Goal: Transaction & Acquisition: Purchase product/service

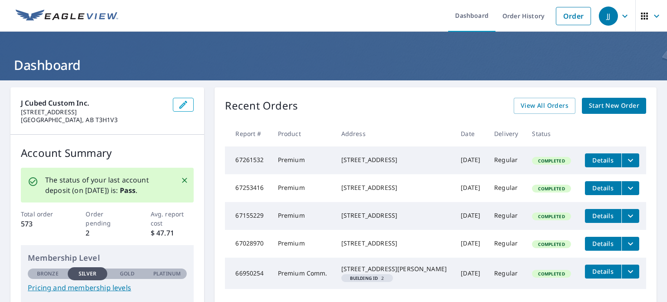
click at [621, 17] on icon "button" at bounding box center [625, 16] width 10 height 10
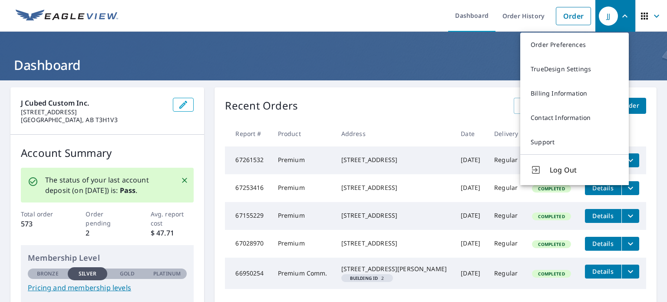
click at [621, 17] on icon "button" at bounding box center [625, 16] width 10 height 10
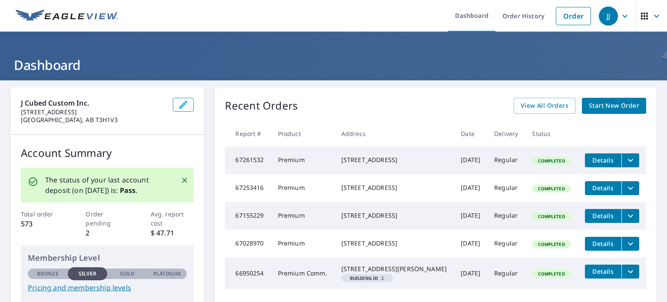
click at [621, 17] on icon "button" at bounding box center [625, 16] width 10 height 10
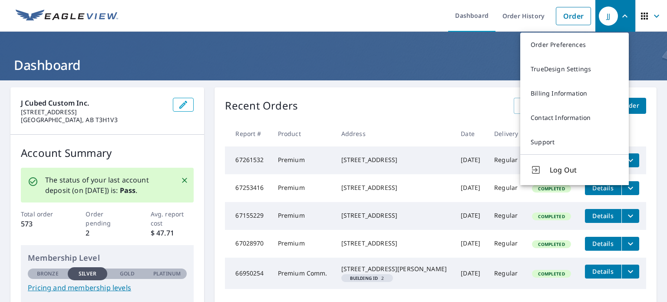
click at [621, 17] on icon "button" at bounding box center [625, 16] width 10 height 10
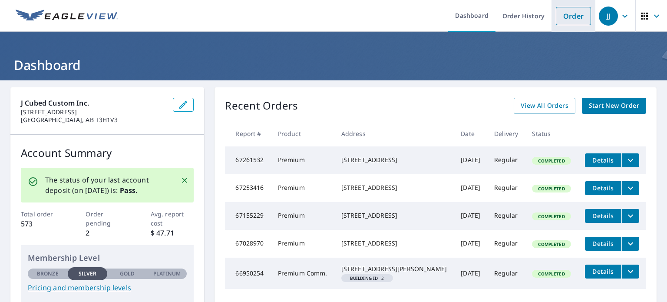
click at [570, 20] on link "Order" at bounding box center [573, 16] width 35 height 18
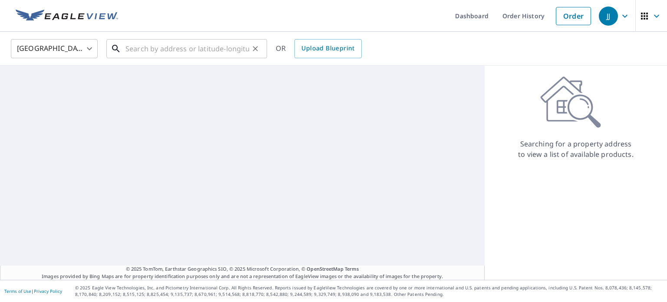
click at [164, 51] on input "text" at bounding box center [188, 48] width 124 height 24
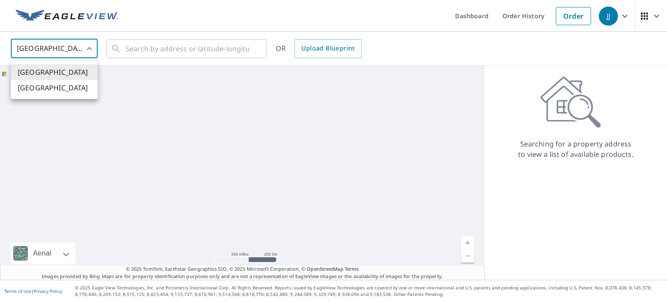
click at [83, 50] on body "JJ JJ Dashboard Order History Order JJ United States US ​ ​ OR Upload Blueprint…" at bounding box center [333, 151] width 667 height 302
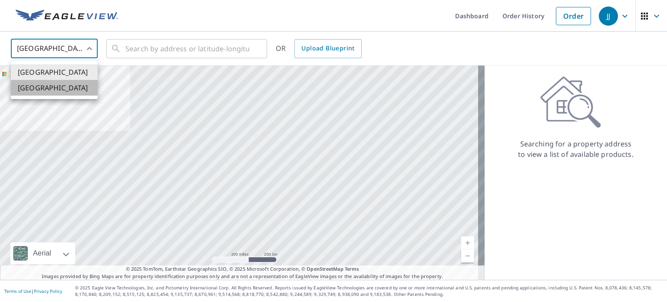
click at [63, 85] on li "[GEOGRAPHIC_DATA]" at bounding box center [54, 88] width 87 height 16
type input "CA"
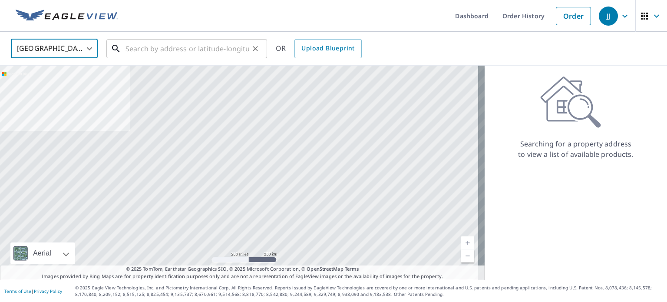
click at [172, 47] on input "text" at bounding box center [188, 48] width 124 height 24
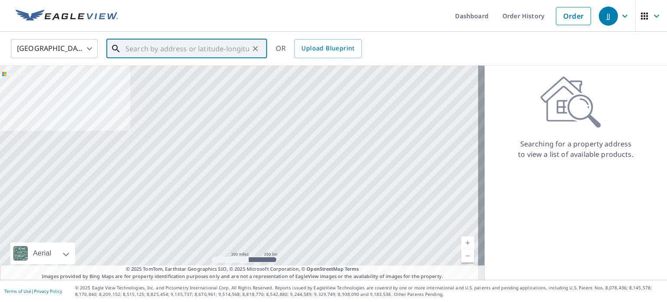
paste input "[STREET_ADDRESS]. AB."
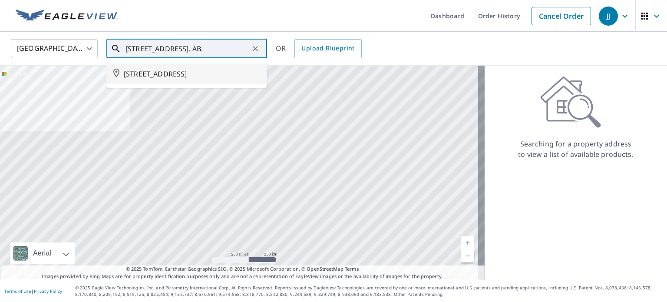
click at [172, 73] on span "[STREET_ADDRESS]" at bounding box center [192, 74] width 136 height 10
type input "[STREET_ADDRESS]"
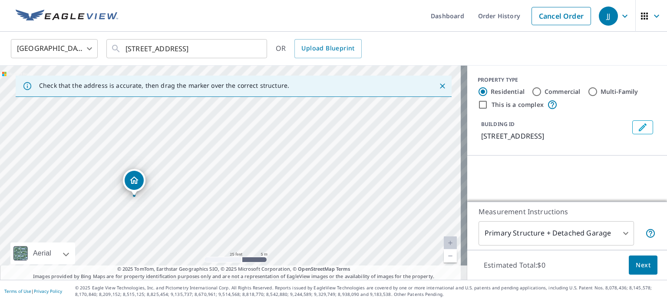
drag, startPoint x: 147, startPoint y: 147, endPoint x: 135, endPoint y: 186, distance: 40.9
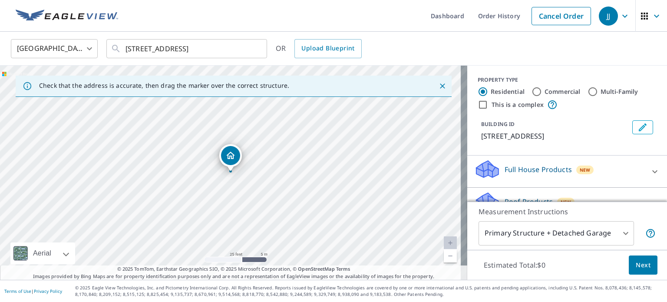
click at [625, 233] on body "JJ JJ Dashboard Order History Cancel Order JJ Canada CA ​ [STREET_ADDRESS] ​ OR…" at bounding box center [333, 151] width 667 height 302
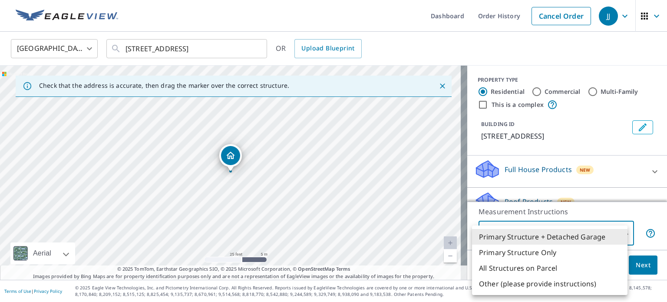
click at [543, 251] on li "Primary Structure Only" at bounding box center [549, 253] width 155 height 16
type input "2"
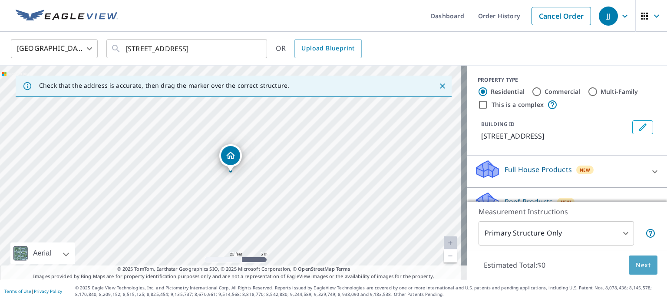
click at [636, 268] on span "Next" at bounding box center [643, 265] width 15 height 11
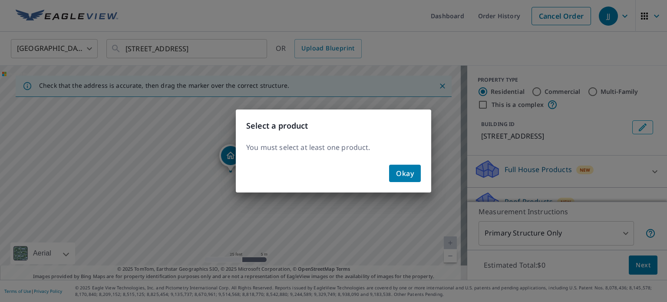
click at [403, 175] on span "Okay" at bounding box center [405, 173] width 18 height 12
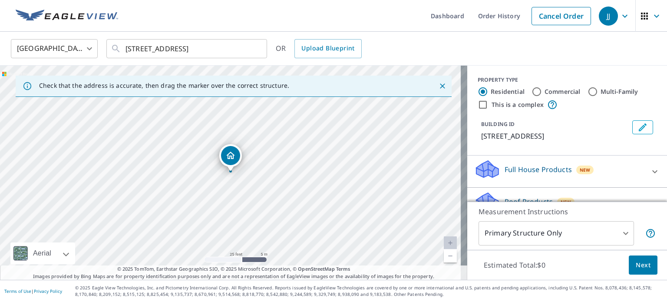
click at [640, 265] on span "Next" at bounding box center [643, 265] width 15 height 11
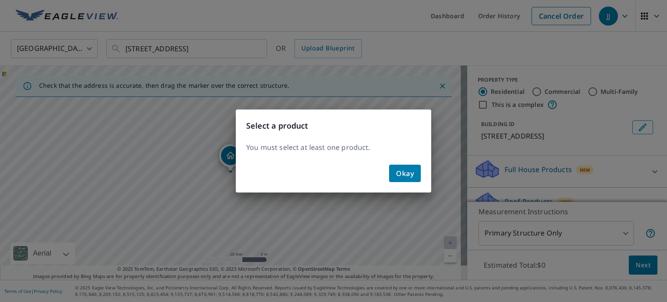
click at [413, 171] on span "Okay" at bounding box center [405, 173] width 18 height 12
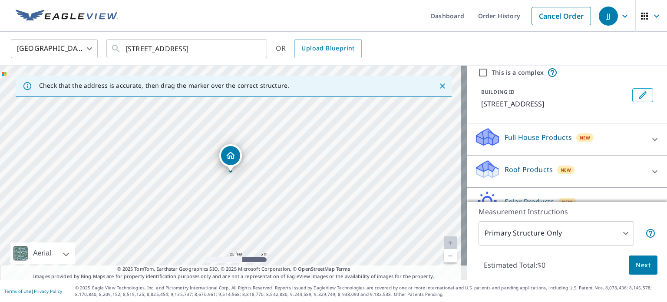
scroll to position [87, 0]
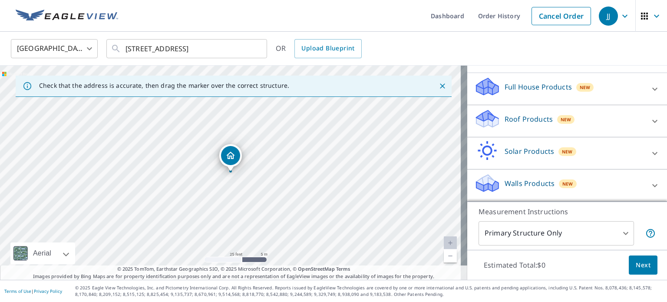
click at [495, 121] on div "Roof Products New" at bounding box center [559, 121] width 170 height 25
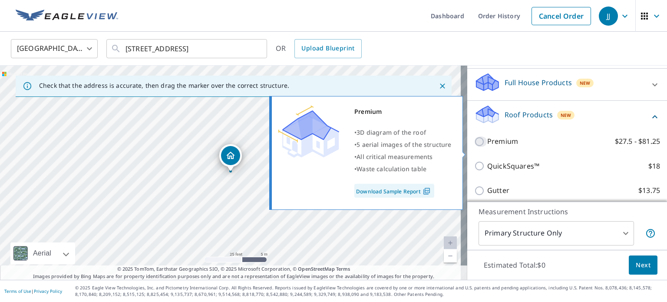
click at [474, 147] on input "Premium $27.5 - $81.25" at bounding box center [480, 141] width 13 height 10
checkbox input "true"
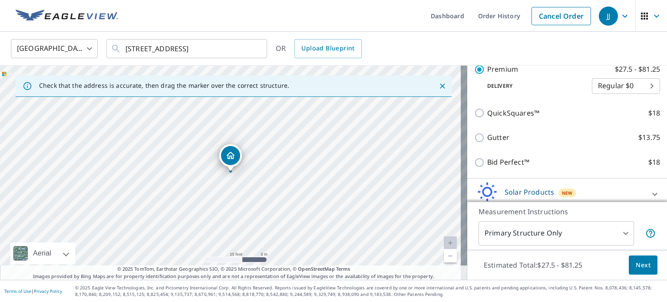
scroll to position [174, 0]
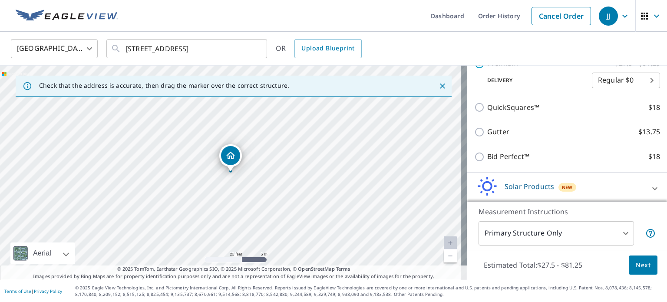
click at [636, 268] on span "Next" at bounding box center [643, 265] width 15 height 11
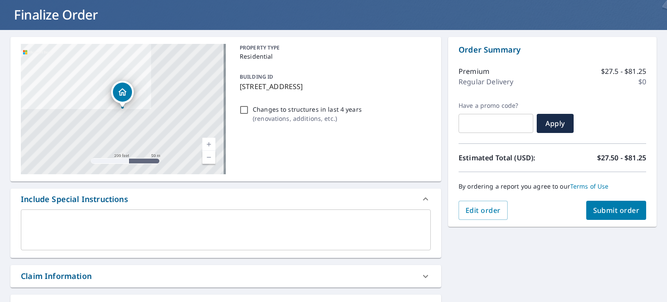
scroll to position [130, 0]
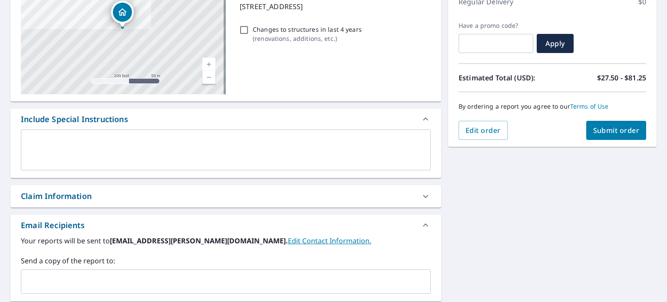
click at [94, 141] on textarea at bounding box center [226, 150] width 398 height 25
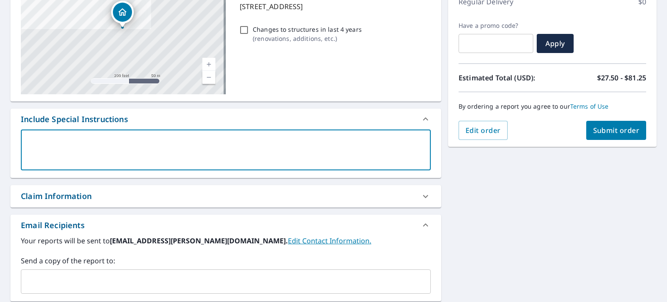
type textarea "P"
type textarea "x"
checkbox input "true"
type textarea "Pl"
type textarea "x"
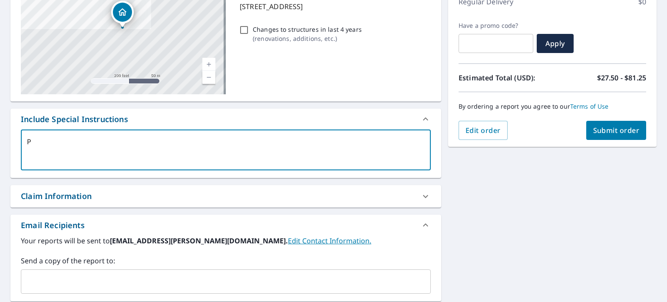
checkbox input "true"
type textarea "Ple"
type textarea "x"
checkbox input "true"
type textarea "Plea"
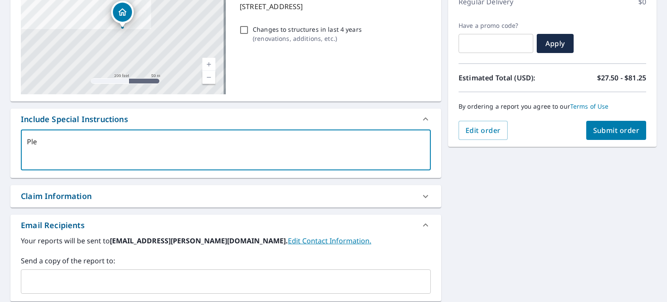
type textarea "x"
checkbox input "true"
type textarea "Pleas"
type textarea "x"
checkbox input "true"
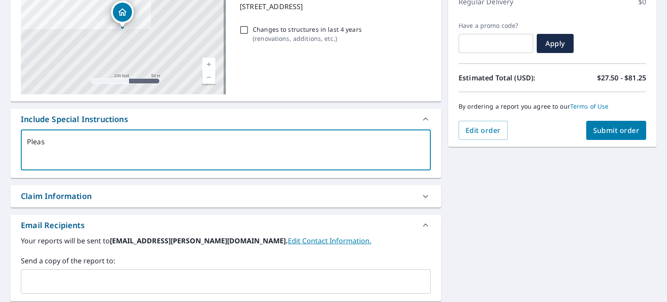
type textarea "Please"
type textarea "x"
checkbox input "true"
type textarea "Please"
type textarea "x"
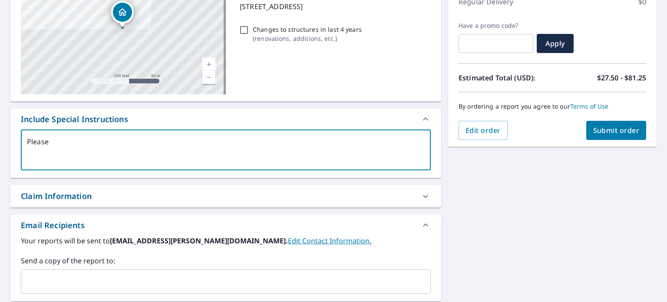
checkbox input "true"
type textarea "Please j"
type textarea "x"
checkbox input "true"
type textarea "Please ju"
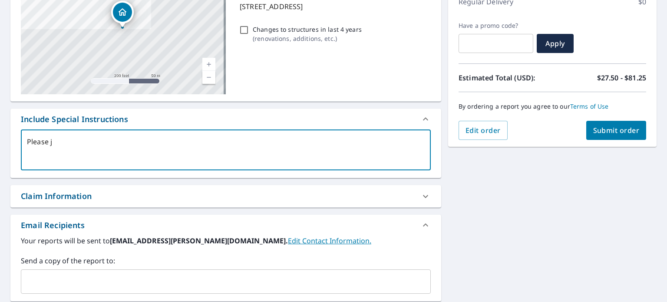
type textarea "x"
checkbox input "true"
type textarea "Please jus"
type textarea "x"
checkbox input "true"
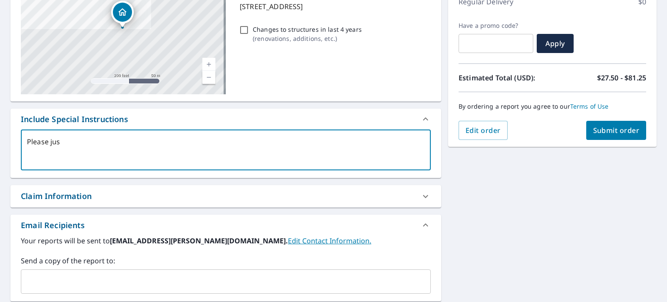
type textarea "Please just"
type textarea "x"
checkbox input "true"
type textarea "Please just"
type textarea "x"
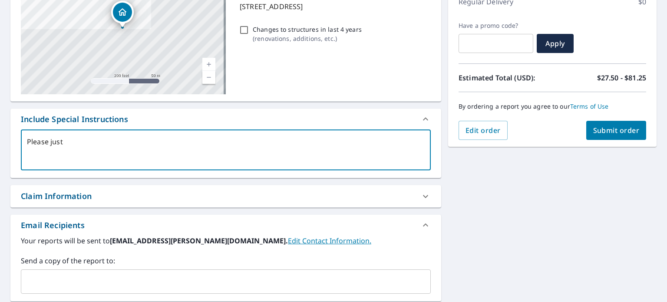
checkbox input "true"
type textarea "Please just m"
type textarea "x"
checkbox input "true"
type textarea "Please just me"
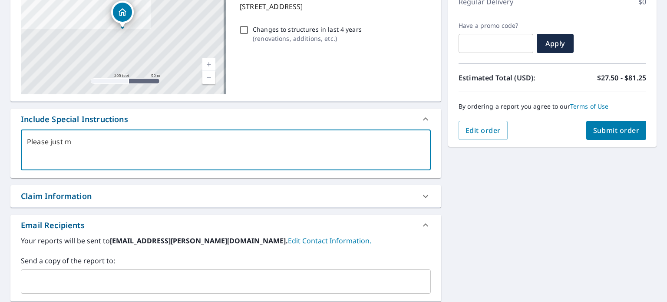
type textarea "x"
checkbox input "true"
type textarea "Please just mea"
type textarea "x"
checkbox input "true"
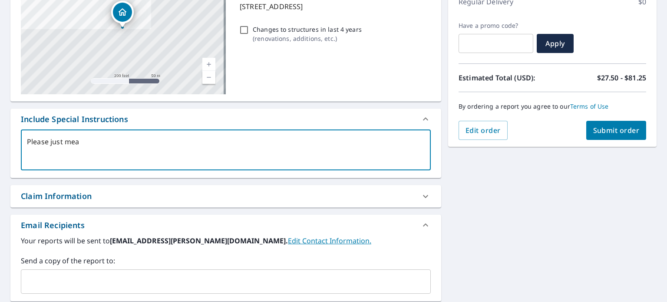
type textarea "Please just meas"
type textarea "x"
checkbox input "true"
type textarea "Please just measu"
type textarea "x"
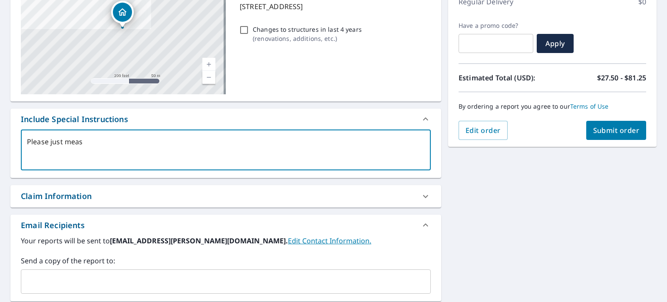
checkbox input "true"
type textarea "Please just measur"
type textarea "x"
checkbox input "true"
type textarea "Please just measure"
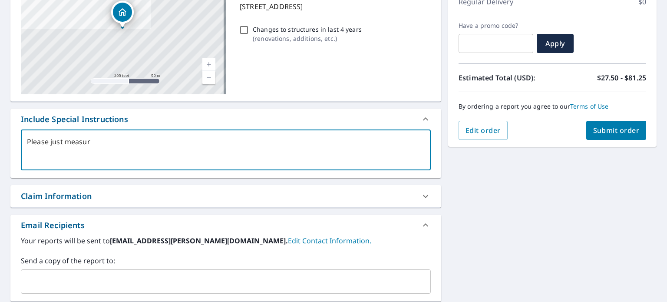
type textarea "x"
checkbox input "true"
type textarea "Please just measure"
type textarea "x"
checkbox input "true"
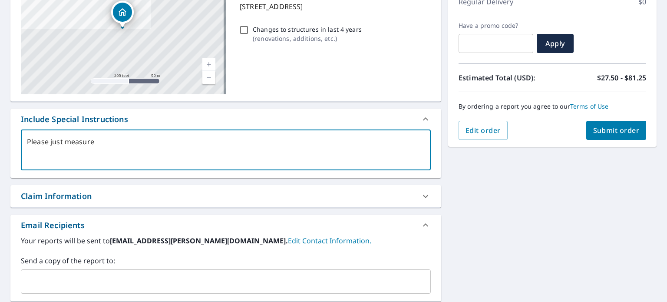
type textarea "Please just measure &"
type textarea "x"
checkbox input "true"
type textarea "Please just measure &3"
type textarea "x"
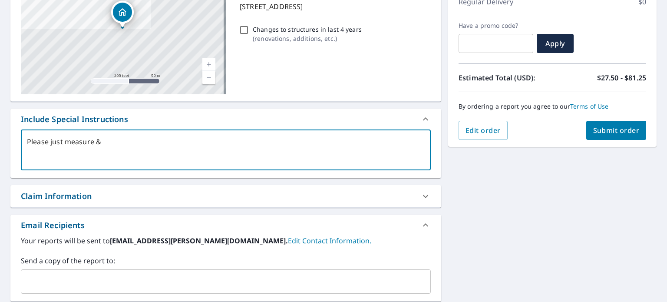
checkbox input "true"
type textarea "Please just measure &"
type textarea "x"
checkbox input "true"
type textarea "Please just measure"
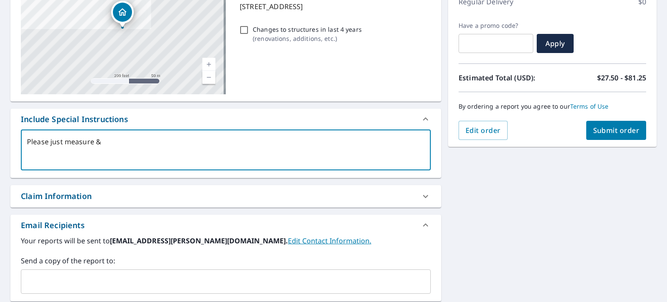
type textarea "x"
checkbox input "true"
type textarea "Please just measure 7"
type textarea "x"
checkbox input "true"
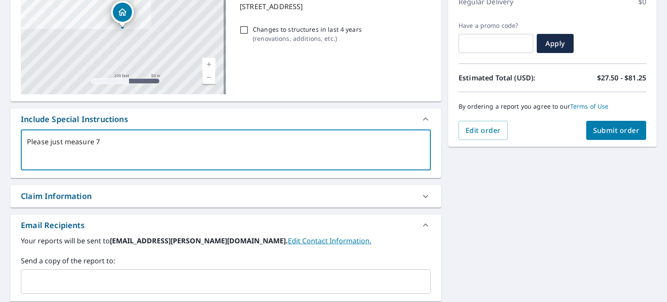
type textarea "Please just measure 73"
type textarea "x"
checkbox input "true"
type textarea "Please just measure 731"
type textarea "x"
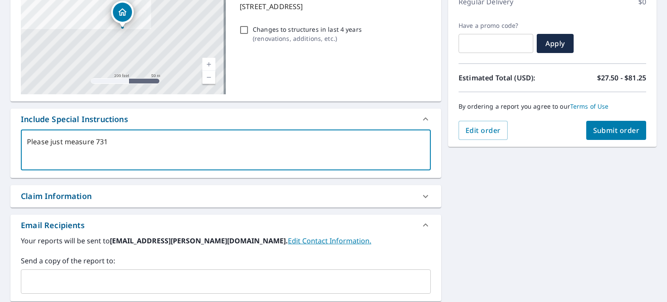
checkbox input "true"
type textarea "Please just measure 7317"
type textarea "x"
checkbox input "true"
type textarea "Please just measure 7317."
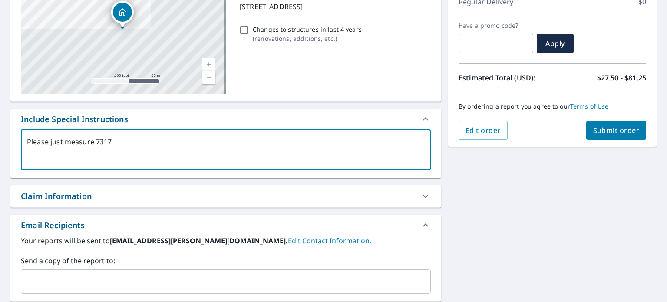
type textarea "x"
checkbox input "true"
type textarea "Please just measure 7317."
type textarea "x"
checkbox input "true"
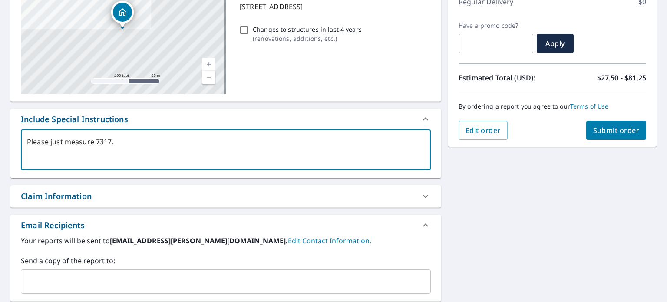
type textarea "Please just measure 7317. I"
type textarea "x"
checkbox input "true"
type textarea "Please just measure 7317. It"
type textarea "x"
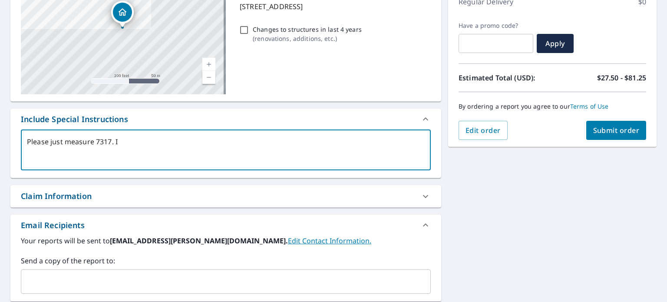
checkbox input "true"
type textarea "Please just measure 7317. It"
type textarea "x"
checkbox input "true"
type textarea "Please just measure 7317. It i"
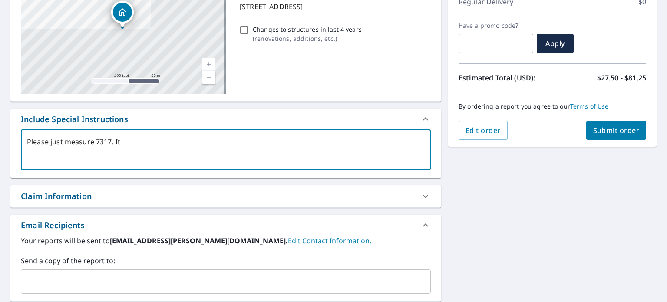
type textarea "x"
checkbox input "true"
type textarea "Please just measure 7317. It is"
type textarea "x"
checkbox input "true"
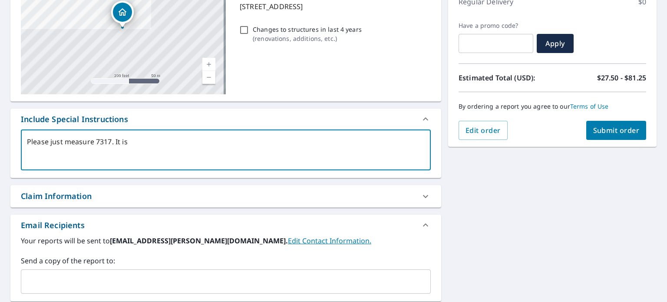
type textarea "Please just measure 7317. It is"
type textarea "x"
checkbox input "true"
type textarea "Please just measure 7317. It is a"
type textarea "x"
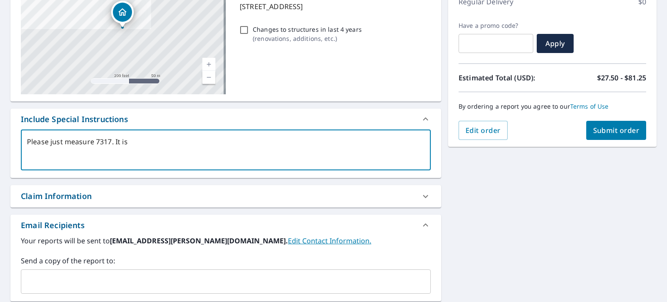
checkbox input "true"
type textarea "Please just measure 7317. It is at"
type textarea "x"
checkbox input "true"
type textarea "Please just measure 7317. It is att"
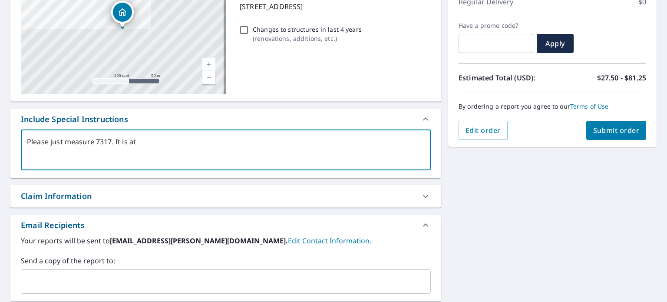
type textarea "x"
checkbox input "true"
type textarea "Please just measure 7317. It is atta"
type textarea "x"
checkbox input "true"
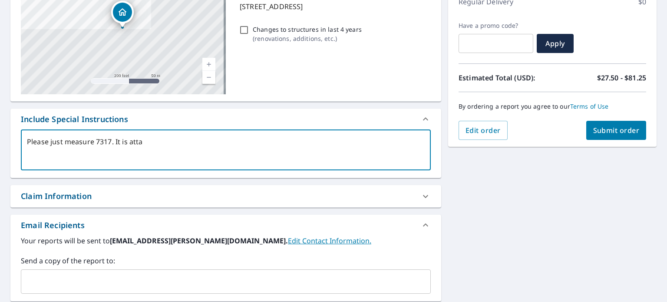
type textarea "Please just measure 7317. It is attac"
type textarea "x"
checkbox input "true"
type textarea "Please just measure 7317. It is attach"
type textarea "x"
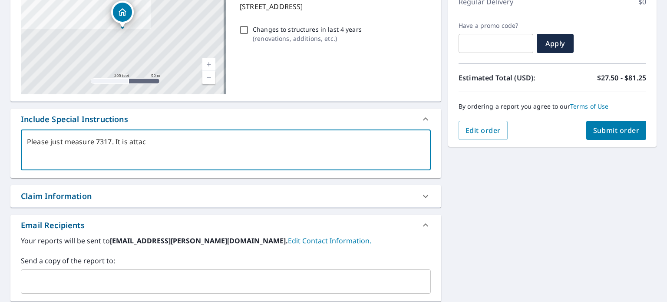
checkbox input "true"
type textarea "Please just measure 7317. It is attache"
type textarea "x"
checkbox input "true"
type textarea "Please just measure 7317. It is attached"
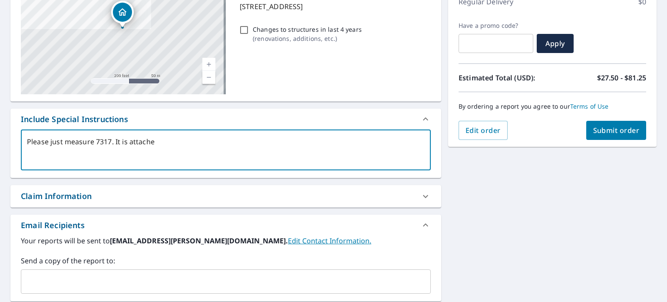
type textarea "x"
checkbox input "true"
type textarea "Please just measure 7317. It is attached"
type textarea "x"
checkbox input "true"
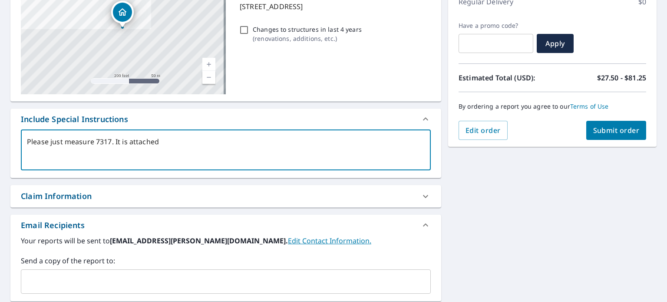
type textarea "Please just measure 7317. It is attached t"
type textarea "x"
checkbox input "true"
type textarea "Please just measure 7317. It is attached to"
type textarea "x"
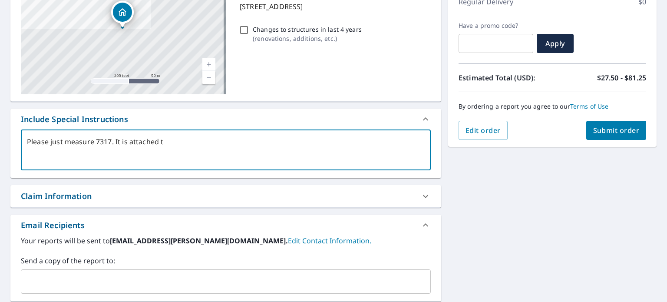
checkbox input "true"
type textarea "Please just measure 7317. It is attached to"
type textarea "x"
checkbox input "true"
type textarea "Please just measure 7317. It is attached to t"
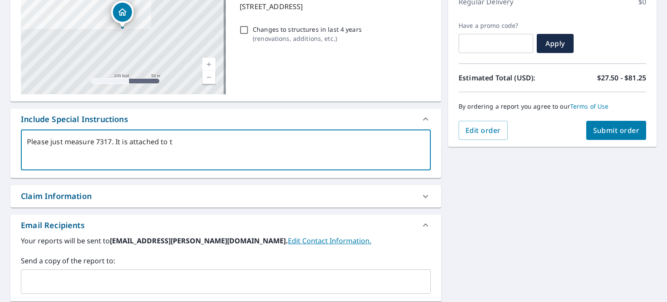
type textarea "x"
checkbox input "true"
type textarea "Please just measure 7317. It is attached to th"
type textarea "x"
checkbox input "true"
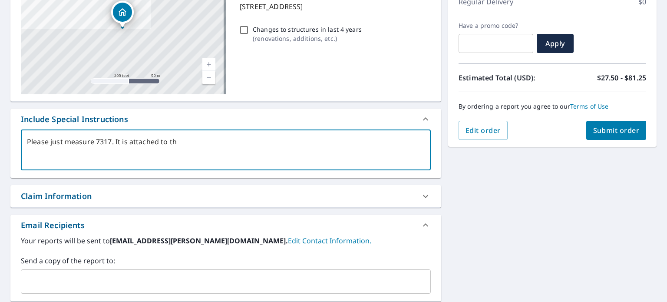
type textarea "Please just measure 7317. It is attached to the"
type textarea "x"
checkbox input "true"
type textarea "Please just measure 7317. It is attached to the"
type textarea "x"
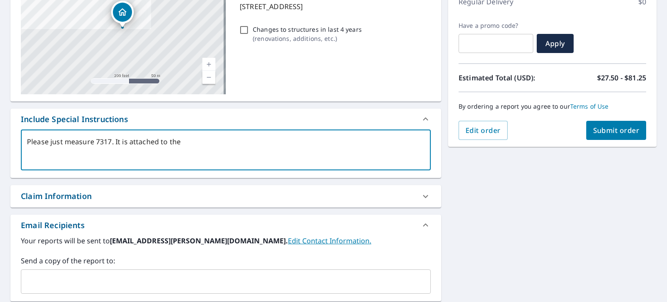
checkbox input "true"
type textarea "Please just measure 7317. It is attached to the o"
type textarea "x"
checkbox input "true"
type textarea "Please just measure 7317. It is attached to the ot"
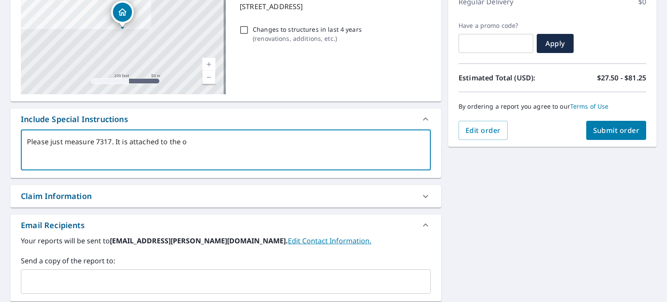
type textarea "x"
checkbox input "true"
type textarea "Please just measure 7317. It is attached to the oth"
type textarea "x"
checkbox input "true"
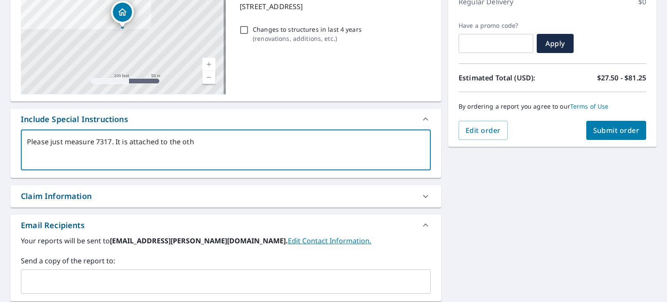
type textarea "Please just measure 7317. It is attached to the othe"
type textarea "x"
checkbox input "true"
type textarea "Please just measure 7317. It is attached to the other"
type textarea "x"
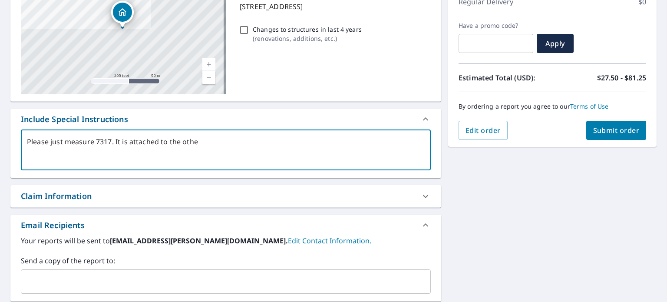
checkbox input "true"
type textarea "Please just measure 7317. It is attached to the other"
type textarea "x"
checkbox input "true"
type textarea "Please just measure 7317. It is attached to the other b"
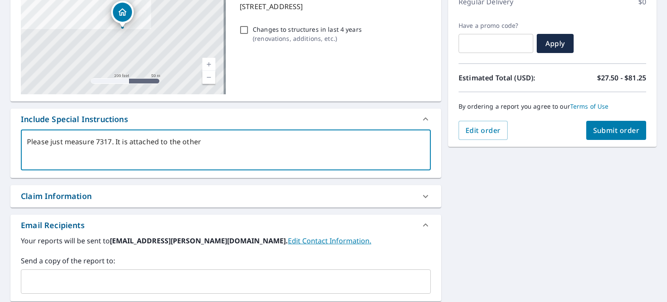
type textarea "x"
checkbox input "true"
type textarea "Please just measure 7317. It is attached to the other bu"
type textarea "x"
checkbox input "true"
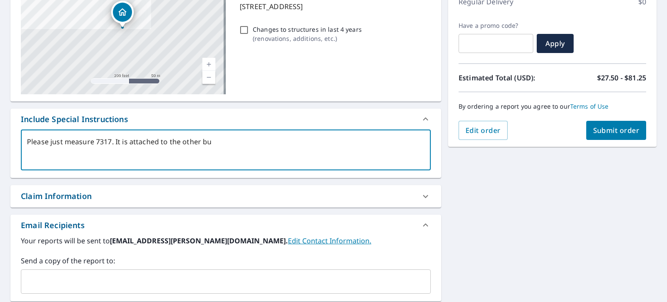
type textarea "Please just measure 7317. It is attached to the other [PERSON_NAME]"
type textarea "x"
checkbox input "true"
type textarea "Please just measure 7317. It is attached to the other buil"
type textarea "x"
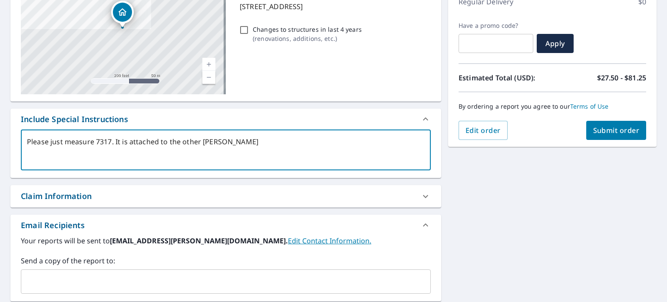
checkbox input "true"
type textarea "Please just measure 7317. It is attached to the other build"
type textarea "x"
checkbox input "true"
type textarea "Please just measure 7317. It is attached to the other buildi"
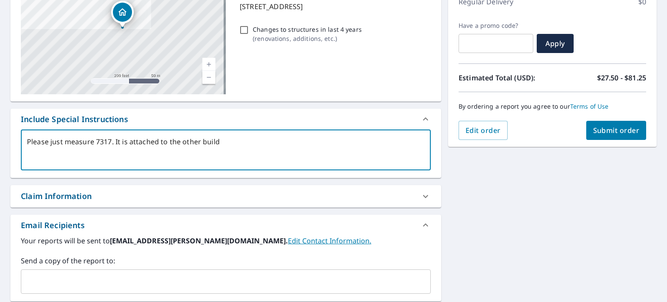
type textarea "x"
checkbox input "true"
type textarea "Please just measure 7317. It is attached to the other buildin"
type textarea "x"
checkbox input "true"
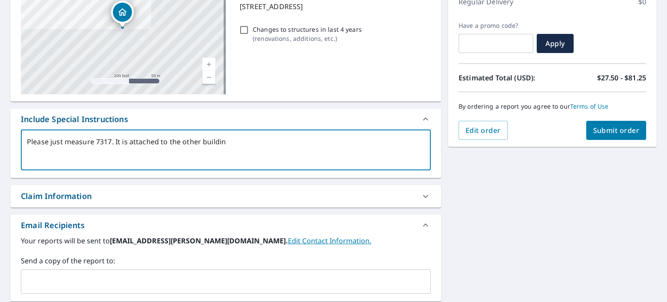
type textarea "Please just measure 7317. It is attached to the other building"
click at [599, 130] on span "Submit order" at bounding box center [616, 131] width 46 height 10
